Goal: Task Accomplishment & Management: Complete application form

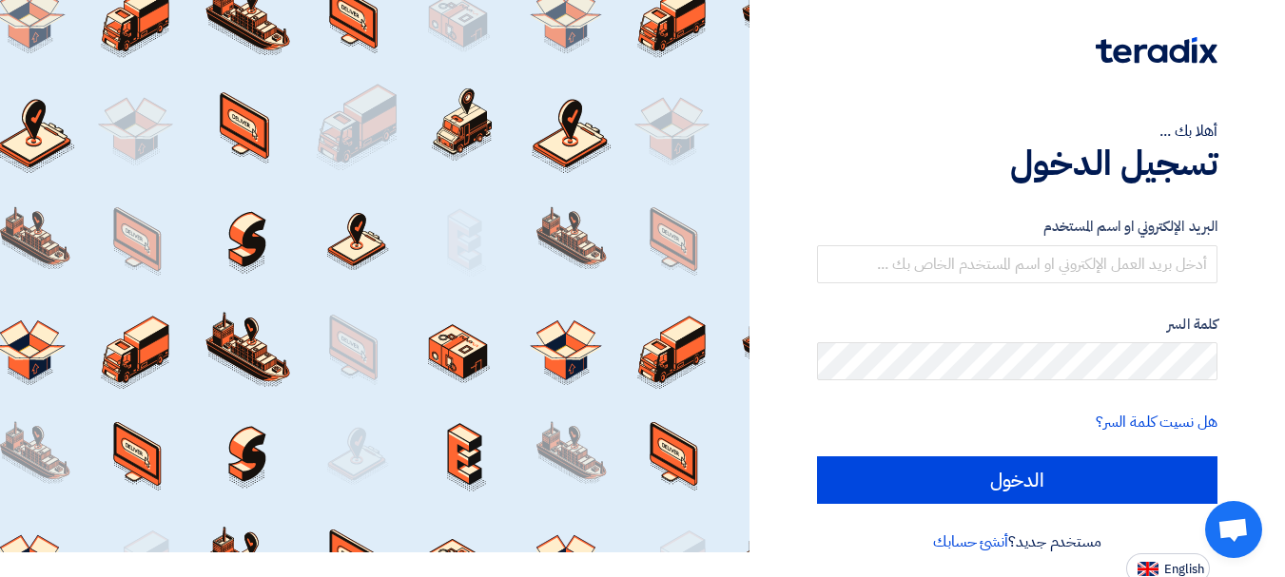
scroll to position [31, 0]
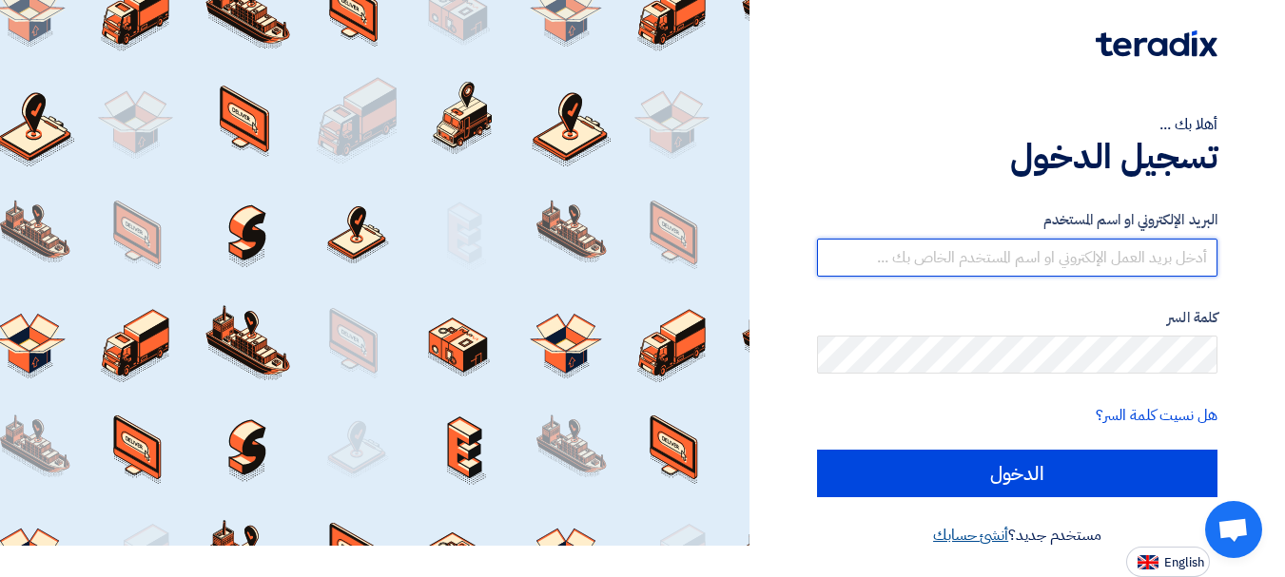
type input "[EMAIL_ADDRESS][DOMAIN_NAME]"
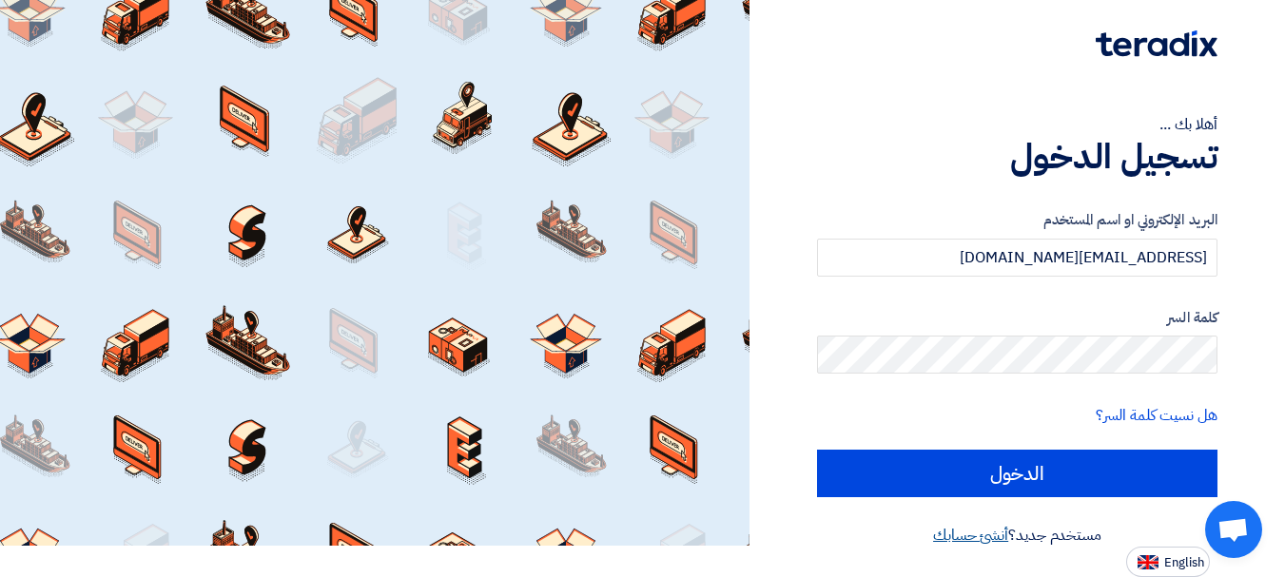
click at [983, 534] on link "أنشئ حسابك" at bounding box center [970, 535] width 75 height 23
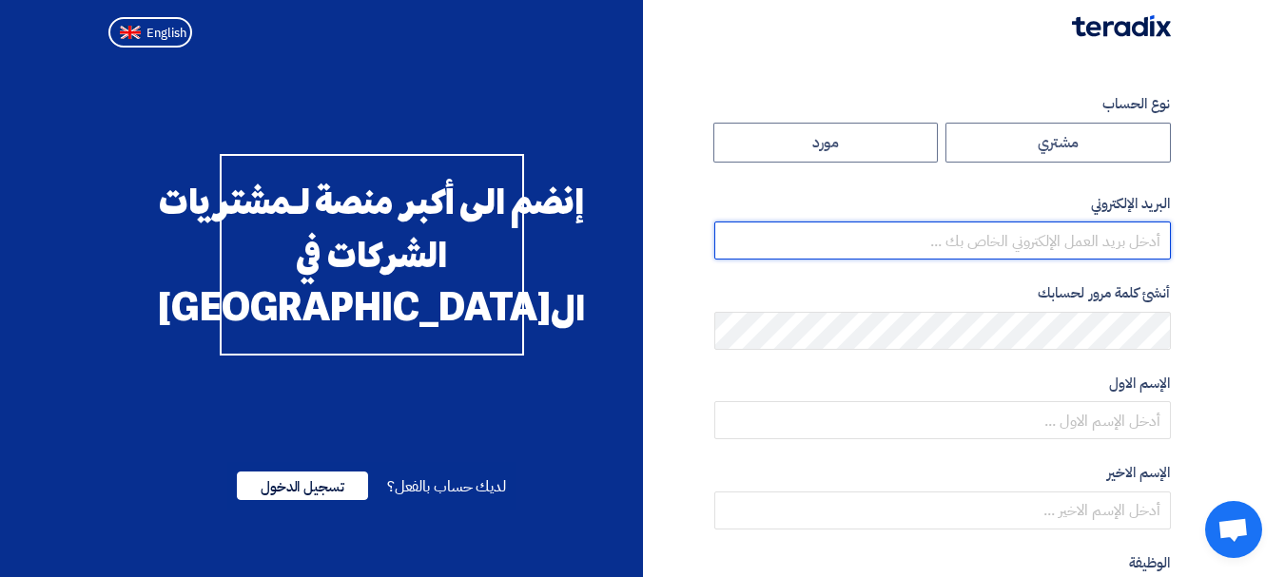
type input "[EMAIL_ADDRESS][DOMAIN_NAME]"
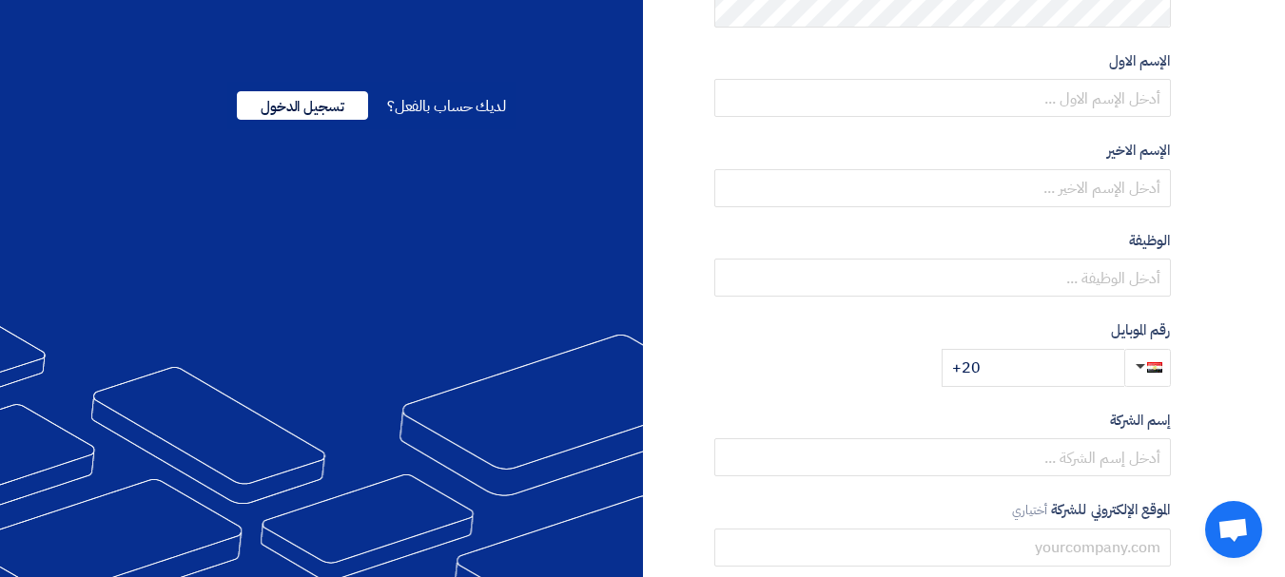
scroll to position [524, 0]
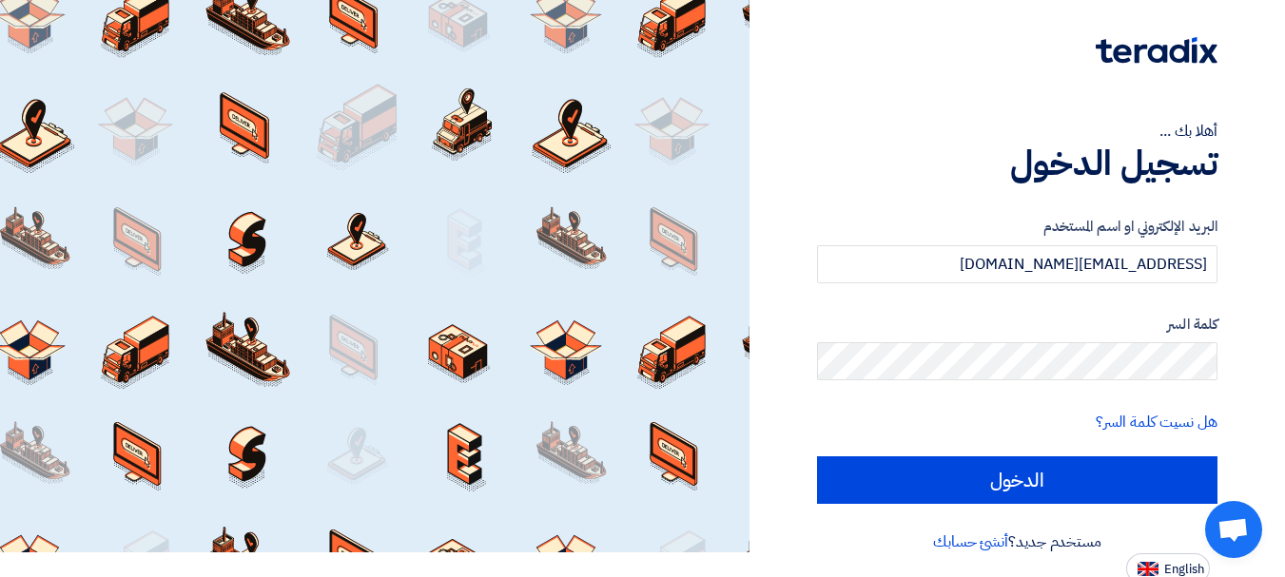
scroll to position [31, 0]
